Goal: Task Accomplishment & Management: Manage account settings

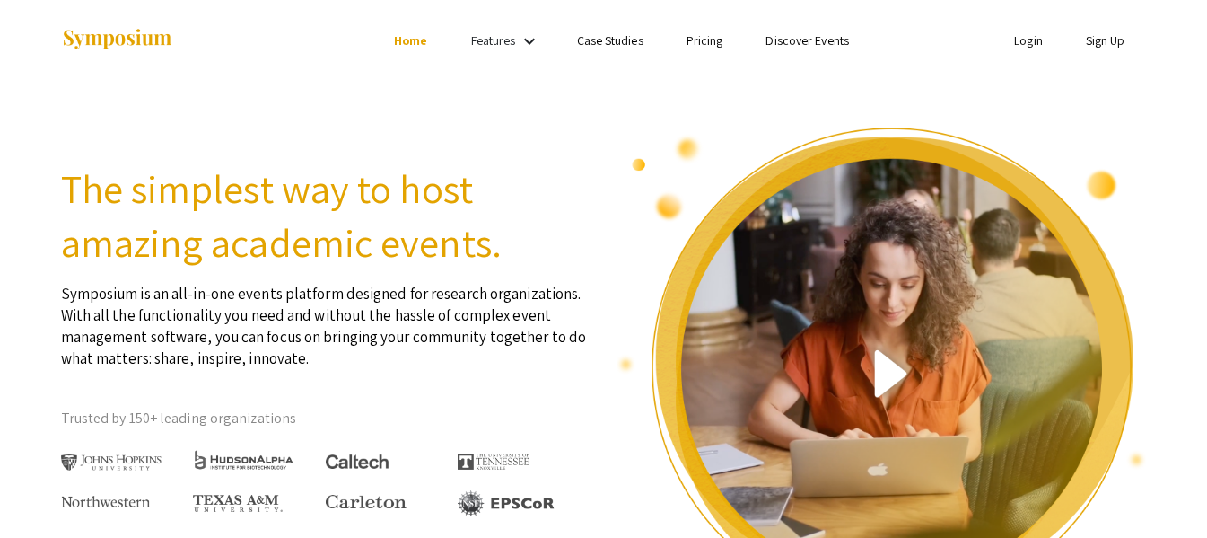
click at [1032, 39] on link "Login" at bounding box center [1028, 40] width 29 height 16
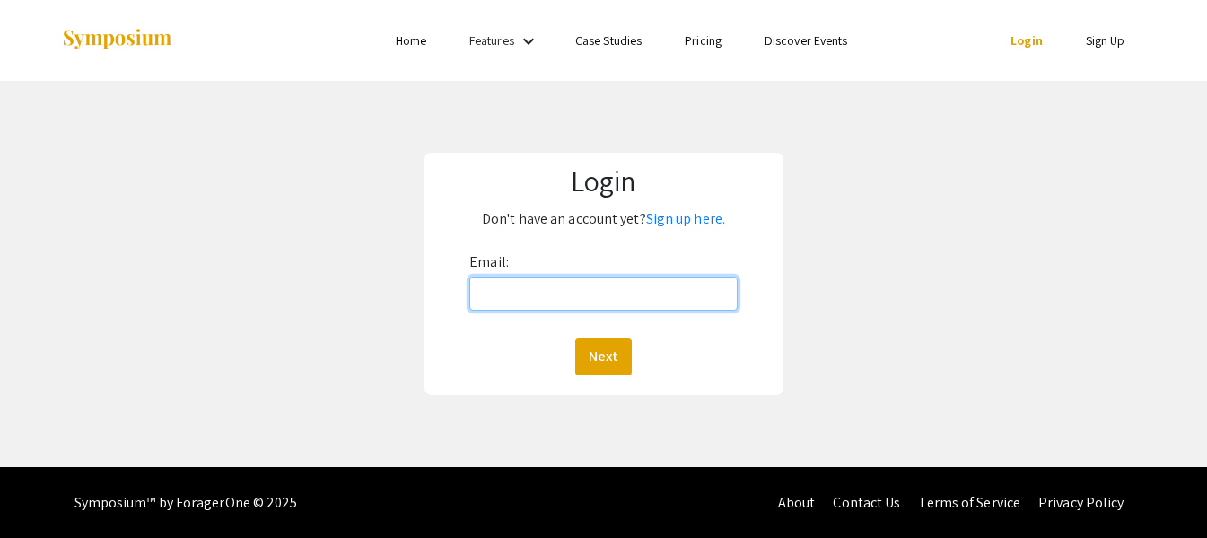
click at [556, 291] on input "Email:" at bounding box center [603, 293] width 268 height 34
type input "[EMAIL_ADDRESS][DOMAIN_NAME]"
click at [575, 337] on button "Next" at bounding box center [603, 356] width 57 height 38
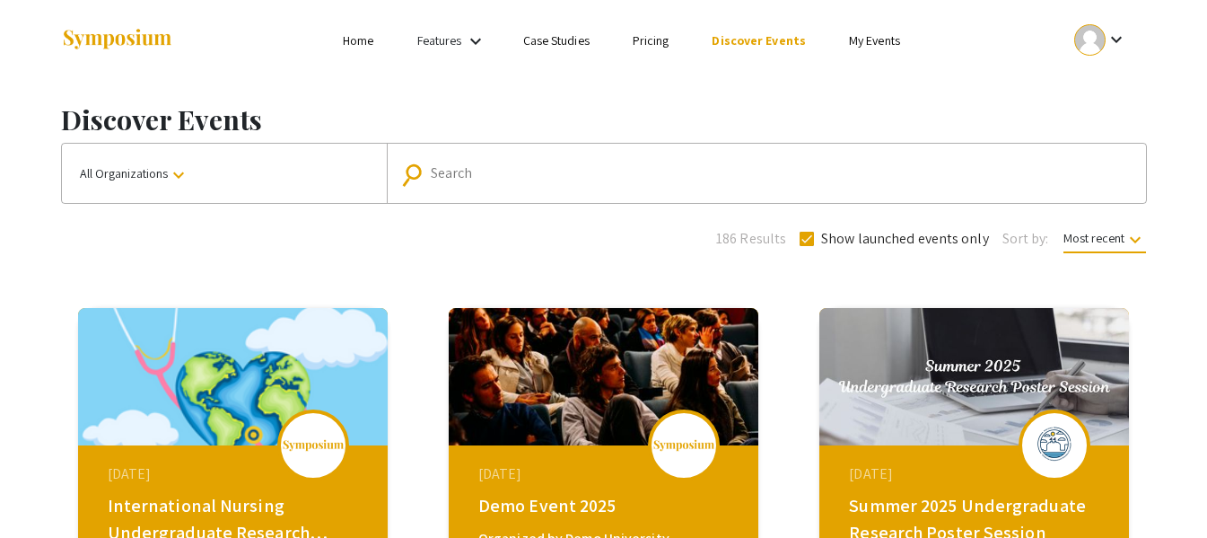
click at [1099, 32] on div at bounding box center [1089, 39] width 31 height 31
click at [1096, 140] on button "My Submissions" at bounding box center [1111, 131] width 110 height 43
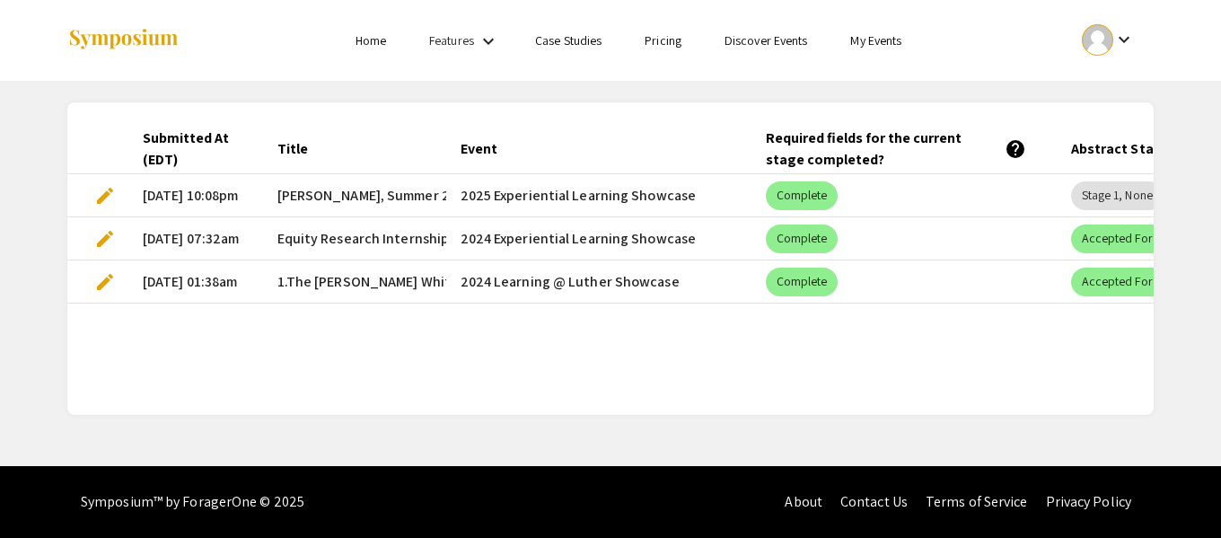
click at [104, 193] on span "edit" at bounding box center [105, 196] width 22 height 22
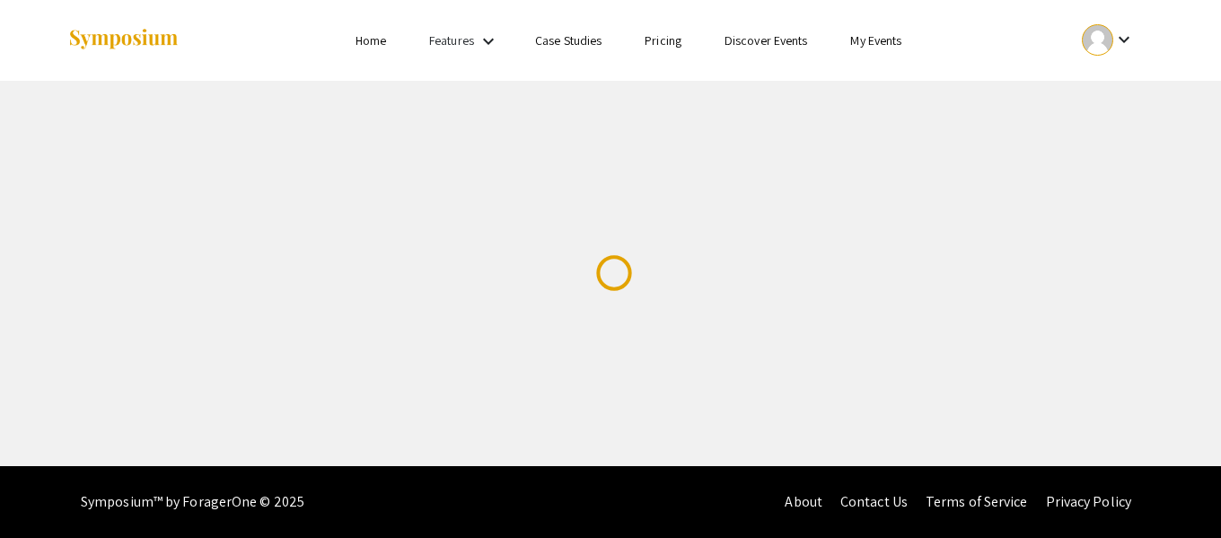
click at [107, 190] on div "Skip navigation Home Features keyboard_arrow_down Case Studies Pricing Discover…" at bounding box center [610, 233] width 1221 height 466
click at [186, 219] on div "Skip navigation Home Features keyboard_arrow_down Case Studies Pricing Discover…" at bounding box center [610, 233] width 1221 height 466
click at [1110, 61] on li "keyboard_arrow_down" at bounding box center [1108, 41] width 91 height 42
click at [1090, 26] on div at bounding box center [1097, 39] width 31 height 31
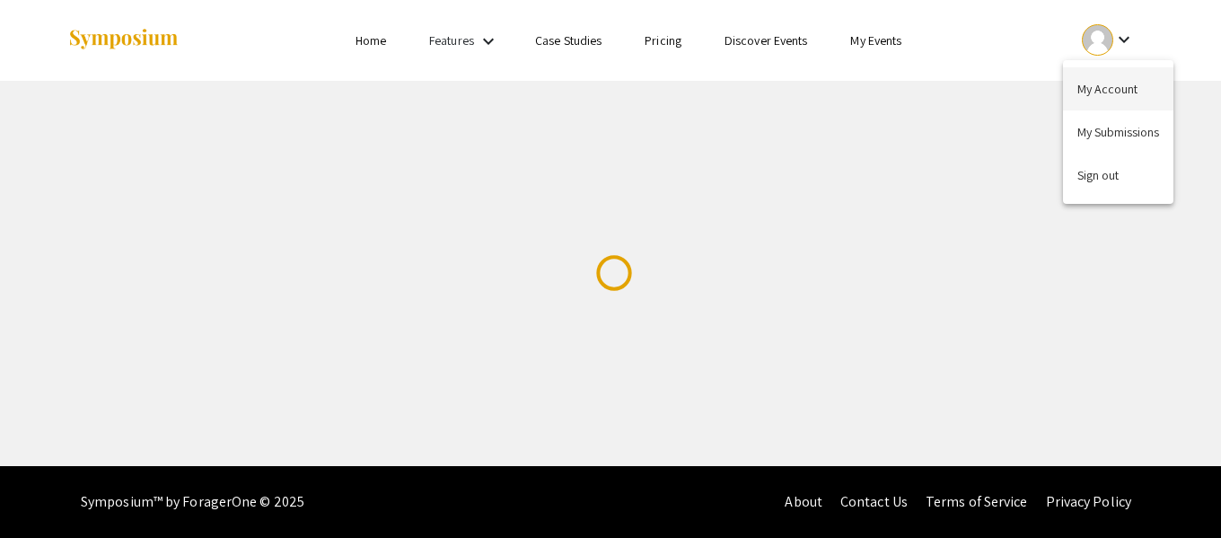
click at [1082, 91] on button "My Account" at bounding box center [1118, 88] width 110 height 43
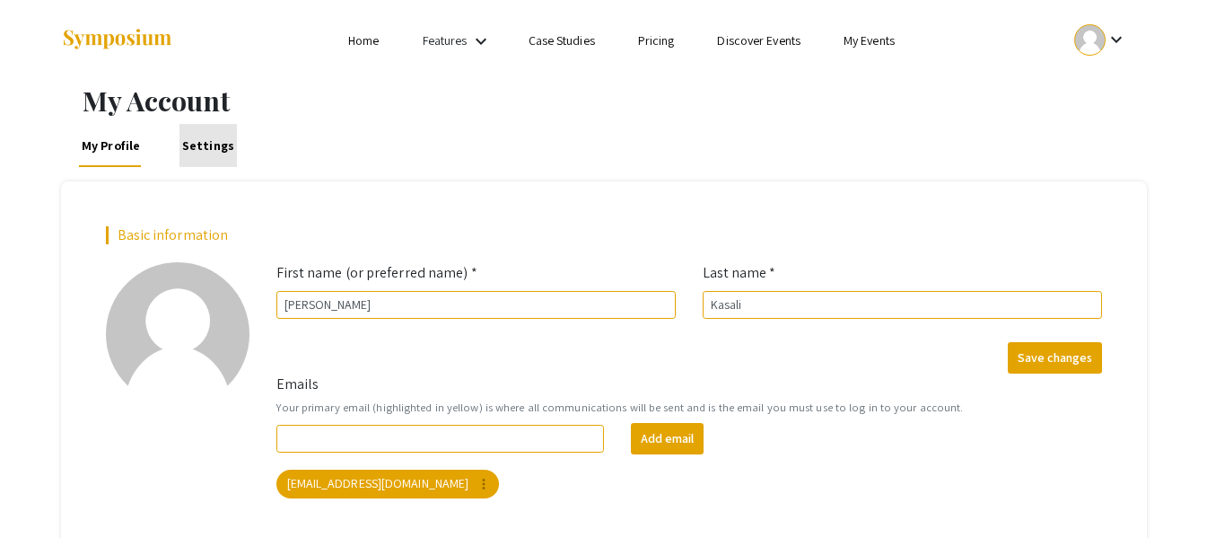
click at [210, 149] on link "Settings" at bounding box center [209, 145] width 58 height 43
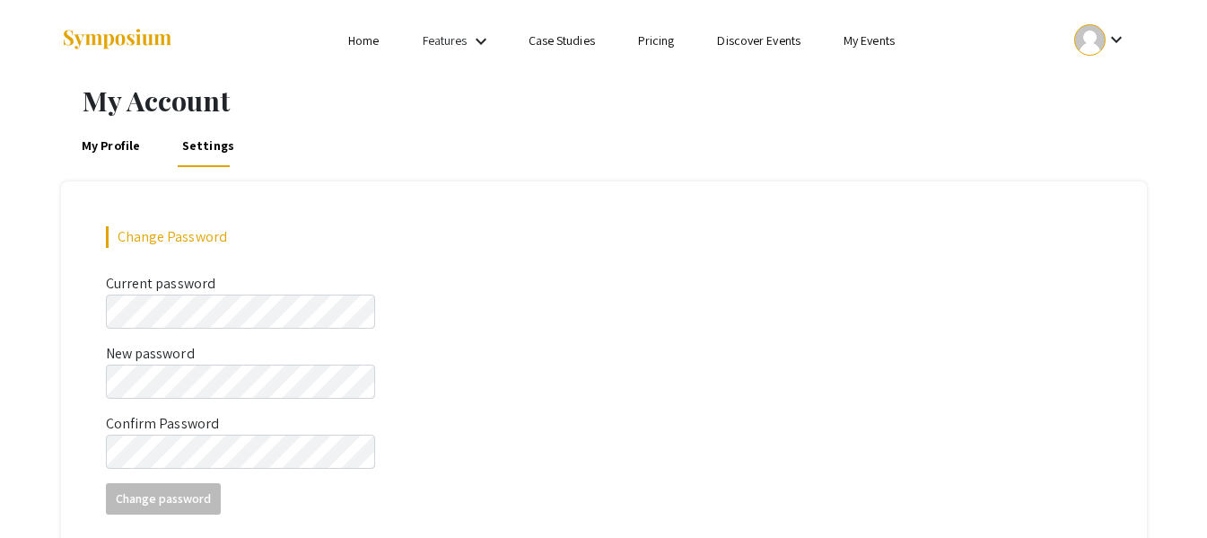
click at [561, 45] on link "Case Studies" at bounding box center [562, 40] width 66 height 16
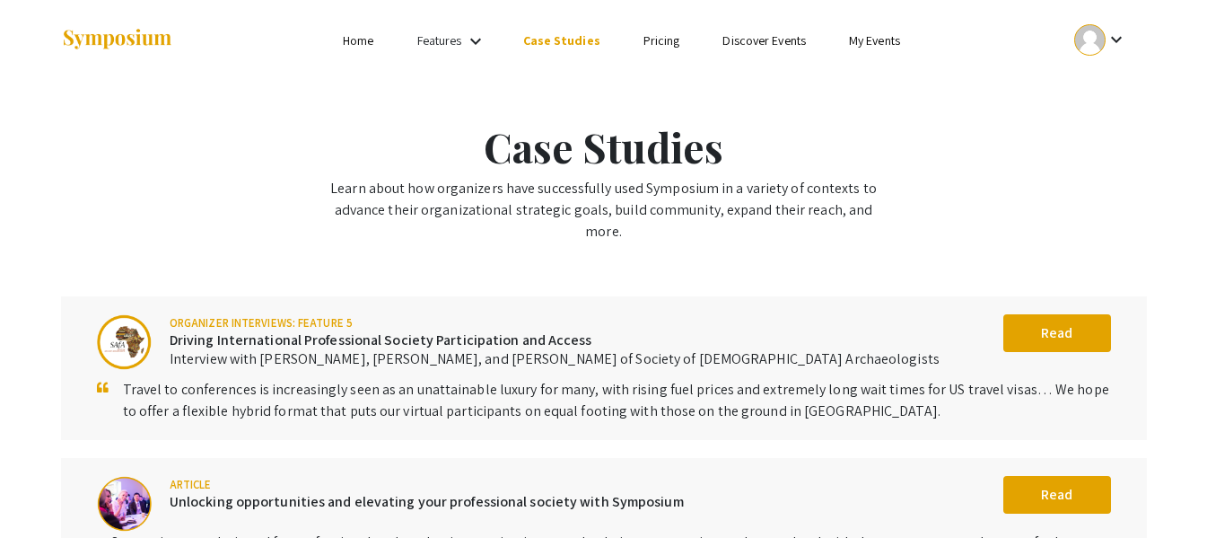
click at [893, 45] on link "My Events" at bounding box center [874, 40] width 51 height 16
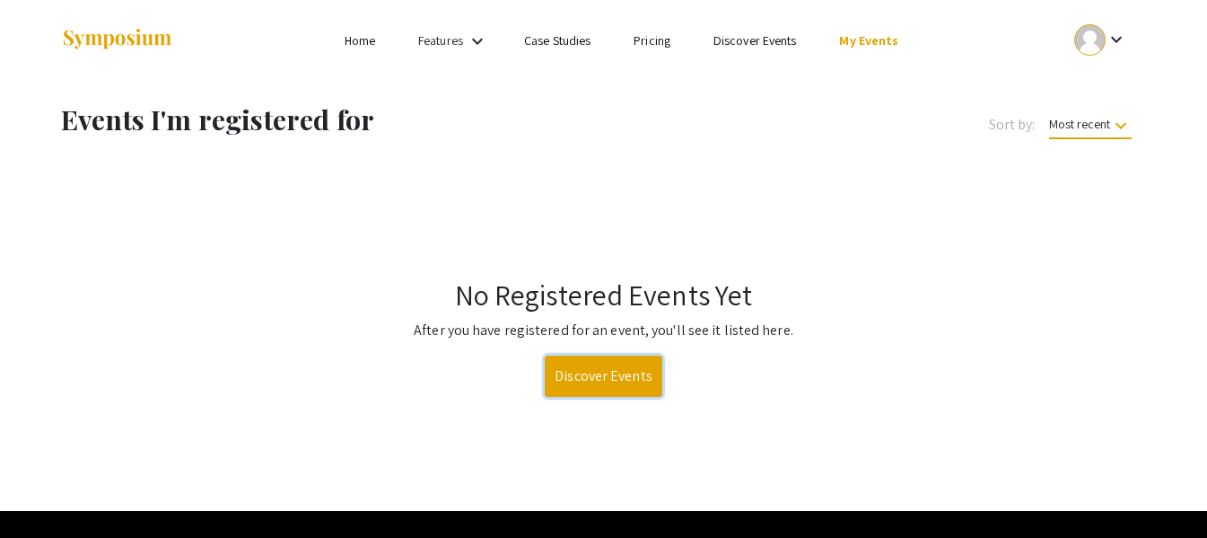
click at [573, 391] on link "Discover Events" at bounding box center [604, 375] width 118 height 41
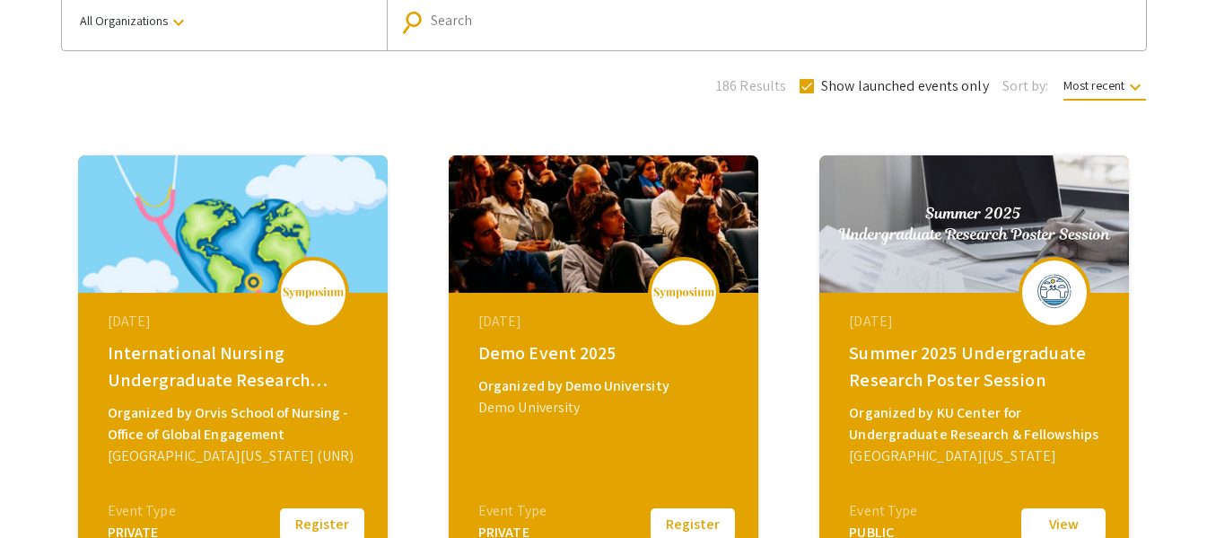
scroll to position [90, 0]
